Goal: Navigation & Orientation: Find specific page/section

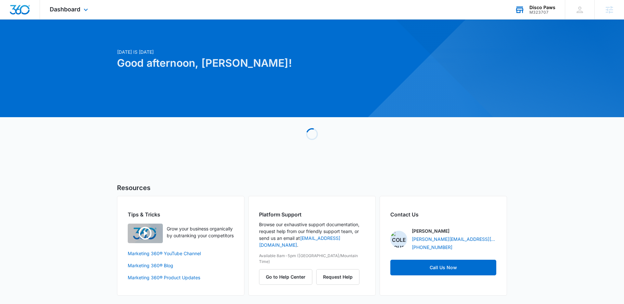
click at [553, 12] on div "M323707" at bounding box center [543, 12] width 26 height 5
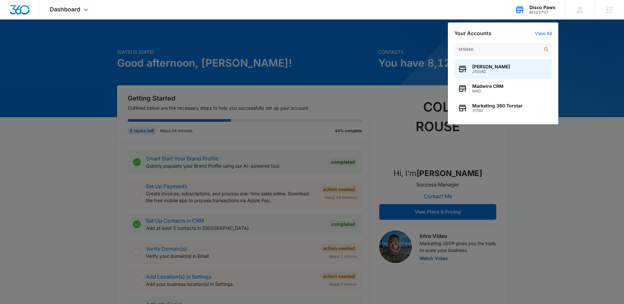
type input "M15846"
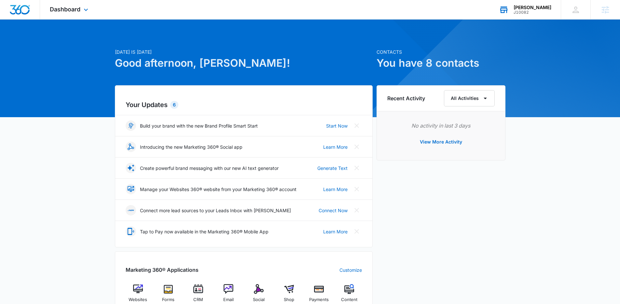
click at [541, 9] on div "[PERSON_NAME]" at bounding box center [532, 7] width 38 height 5
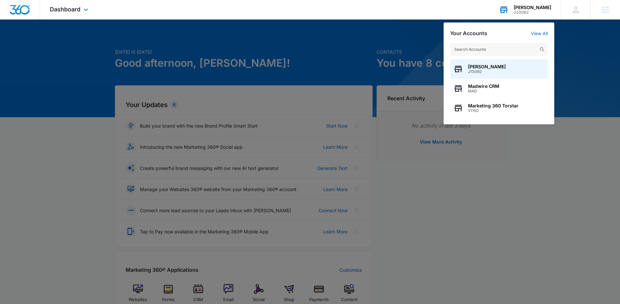
type input "M15846"
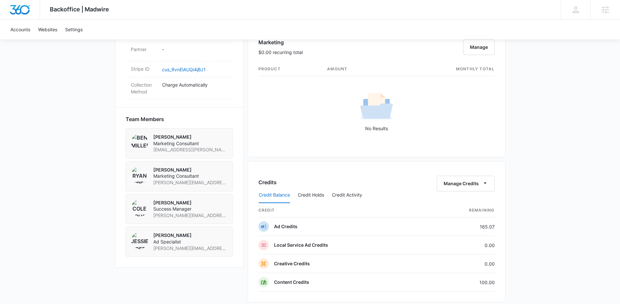
scroll to position [544, 0]
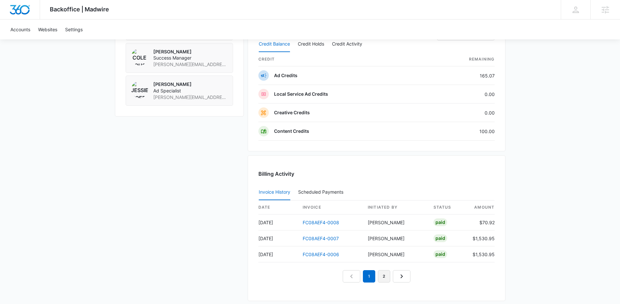
click at [389, 233] on link "2" at bounding box center [384, 276] width 12 height 12
click at [389, 233] on link "3" at bounding box center [391, 276] width 12 height 12
click at [373, 233] on link "2" at bounding box center [376, 260] width 12 height 12
click at [363, 233] on link "1" at bounding box center [361, 276] width 12 height 12
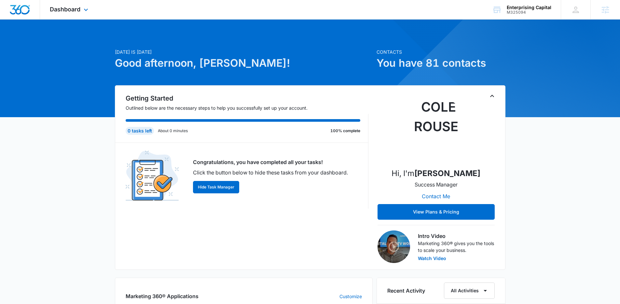
click at [64, 16] on div "Dashboard Apps Reputation Websites Forms CRM Email Payments POS Ads Intelligenc…" at bounding box center [70, 9] width 60 height 19
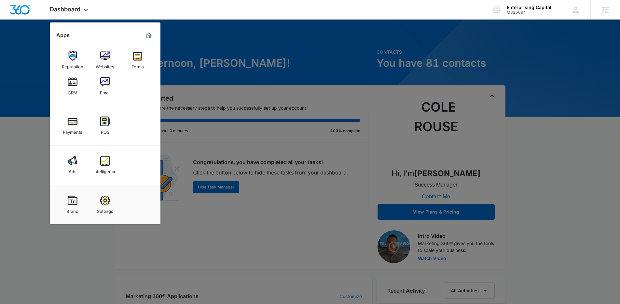
click at [79, 163] on link "Ads" at bounding box center [72, 165] width 25 height 25
